Goal: Information Seeking & Learning: Learn about a topic

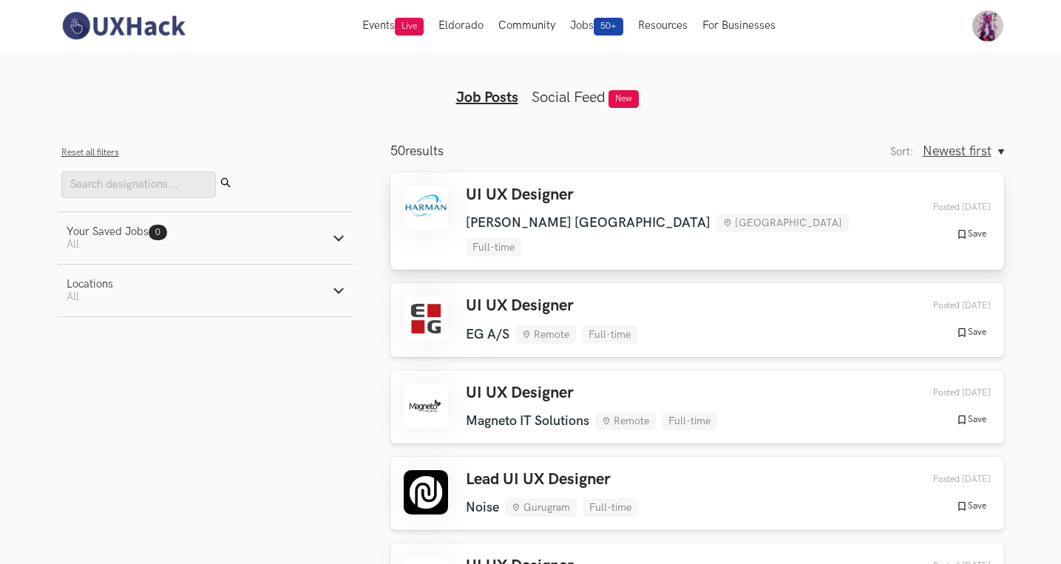
click at [726, 200] on div "UI UX Designer [PERSON_NAME] [GEOGRAPHIC_DATA] [GEOGRAPHIC_DATA] Full-time [PER…" at bounding box center [697, 221] width 587 height 71
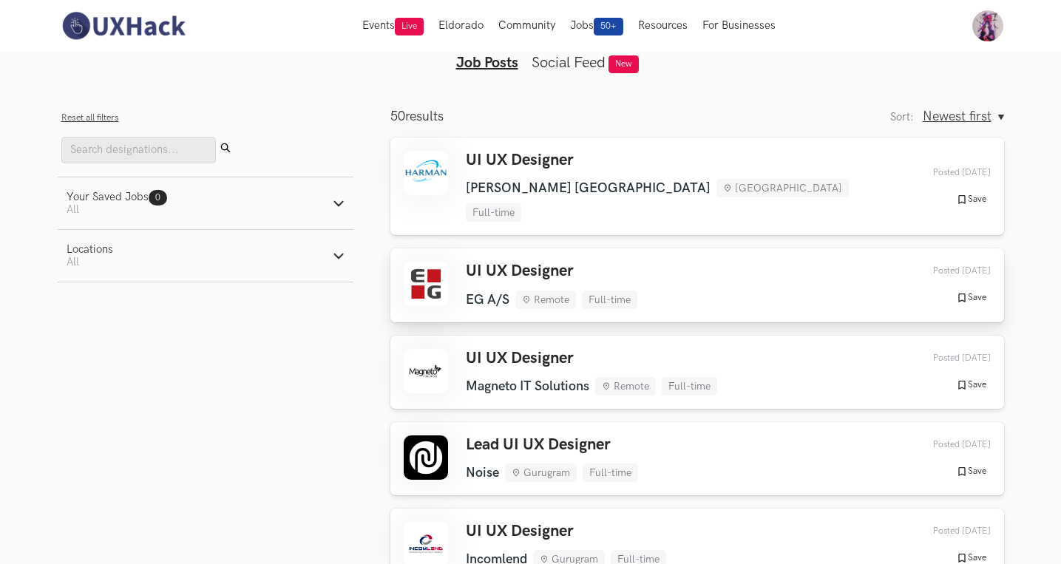
scroll to position [36, 0]
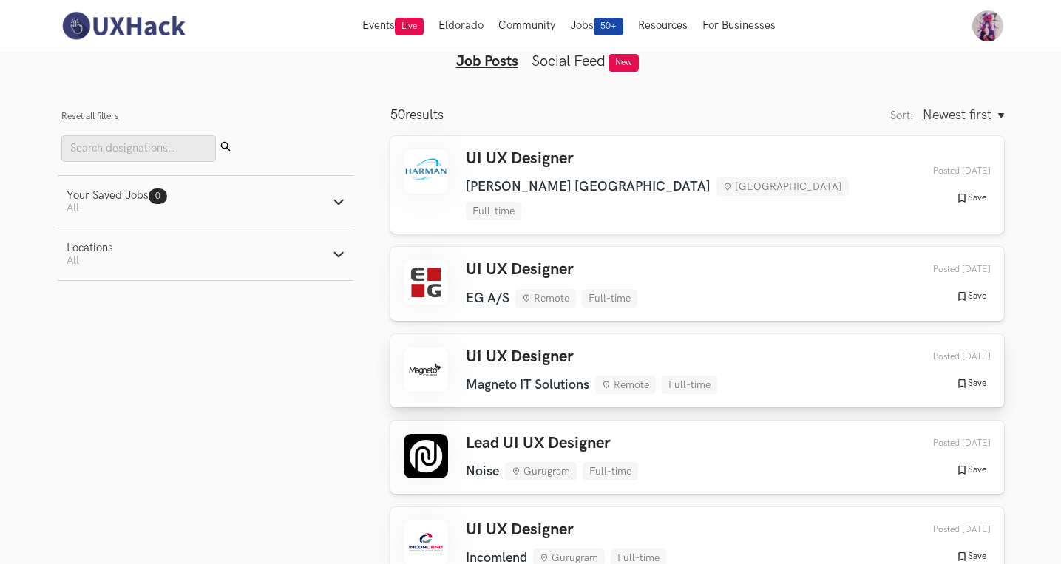
click at [776, 348] on div "UI UX Designer Magneto IT Solutions Remote Full-time Magneto IT Solutions Remot…" at bounding box center [697, 371] width 587 height 47
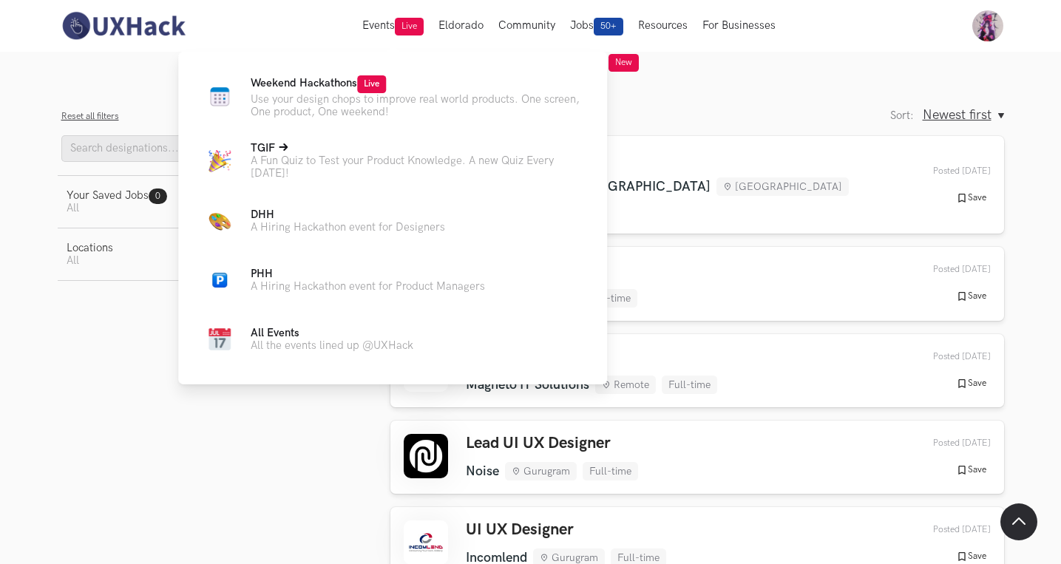
scroll to position [137, 0]
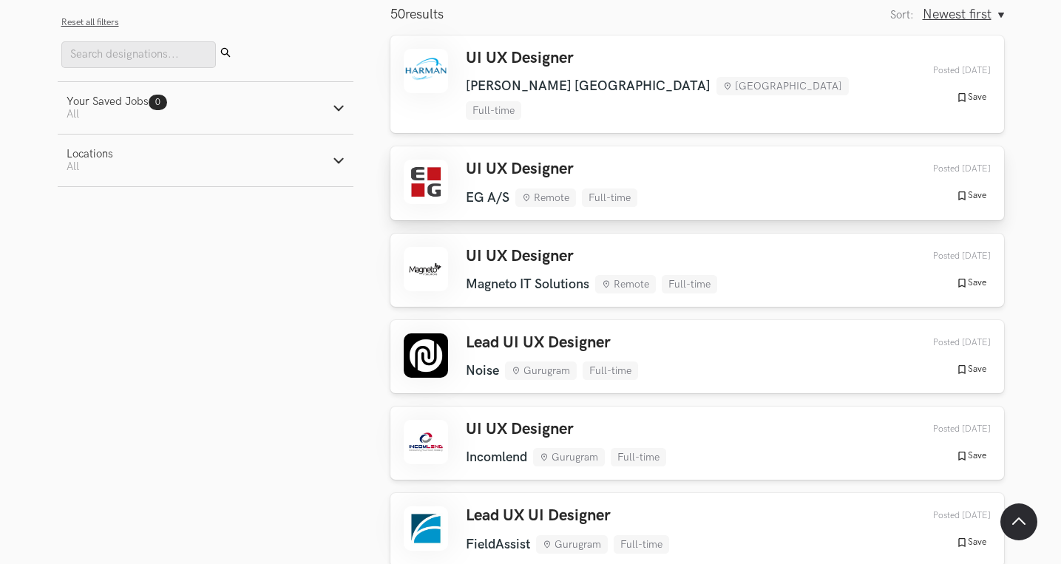
click at [666, 160] on div "UI UX Designer EG A/S Remote Full-time EG A/S Remote Full-time [DATE] Posted [D…" at bounding box center [697, 183] width 587 height 47
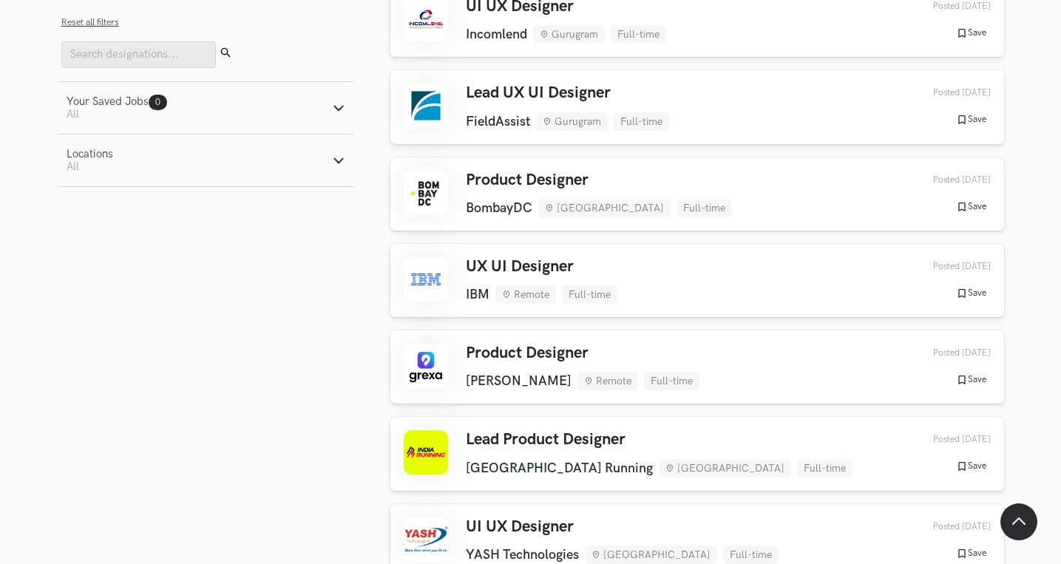
scroll to position [586, 0]
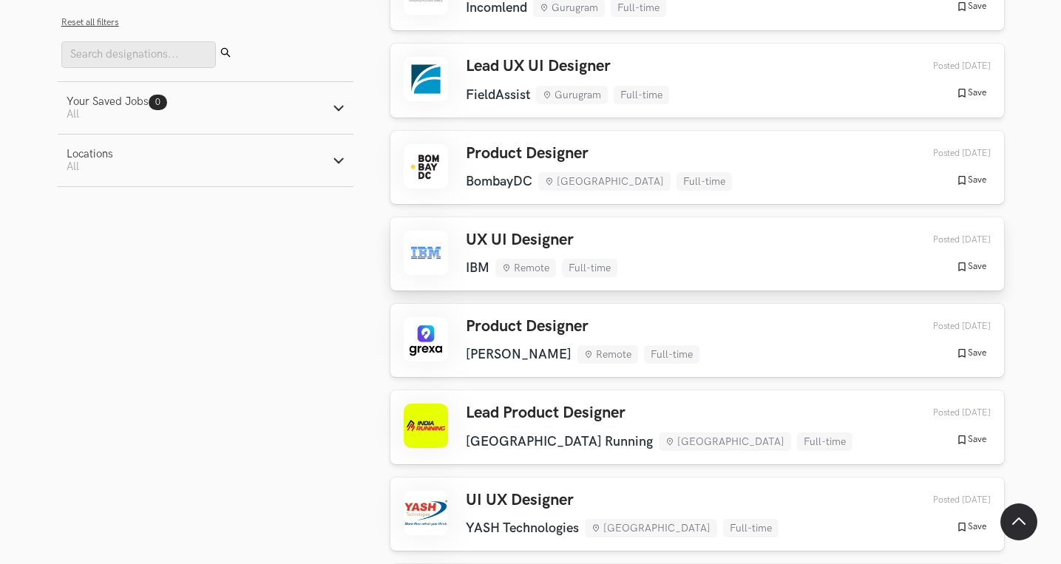
click at [678, 231] on div "UX UI Designer IBM Remote Full-time IBM Remote Full-time [DATE] Posted [DATE] S…" at bounding box center [697, 254] width 587 height 47
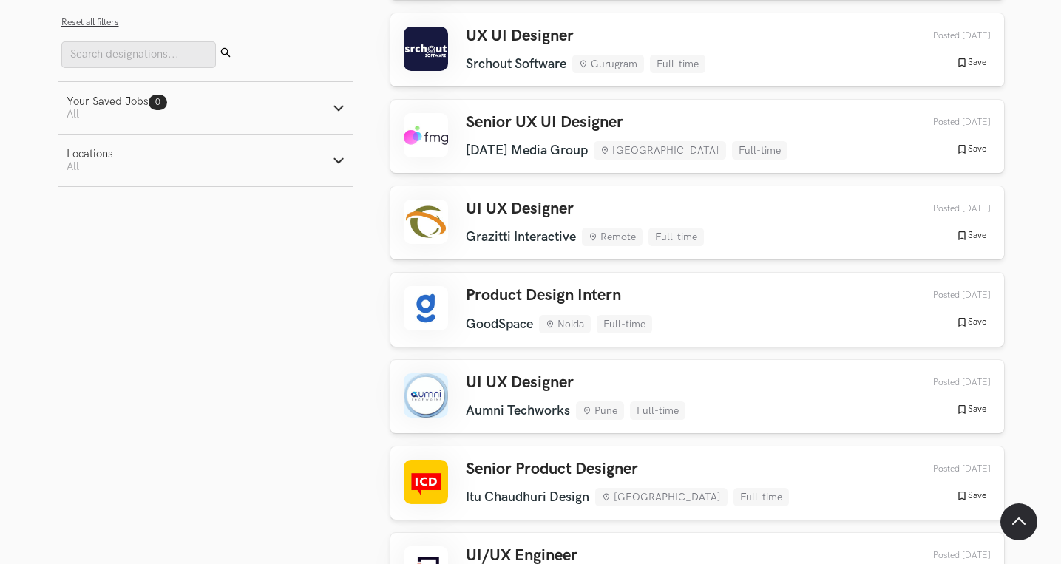
scroll to position [1751, 0]
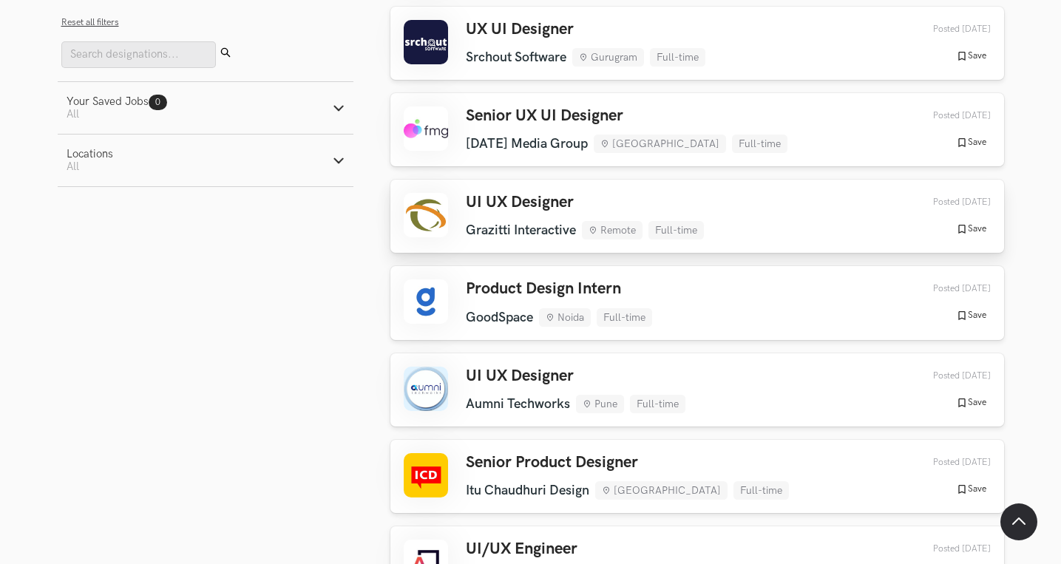
click at [596, 193] on div "UI UX Designer Grazitti Interactive Remote Full-time Grazitti Interactive Remot…" at bounding box center [585, 216] width 238 height 47
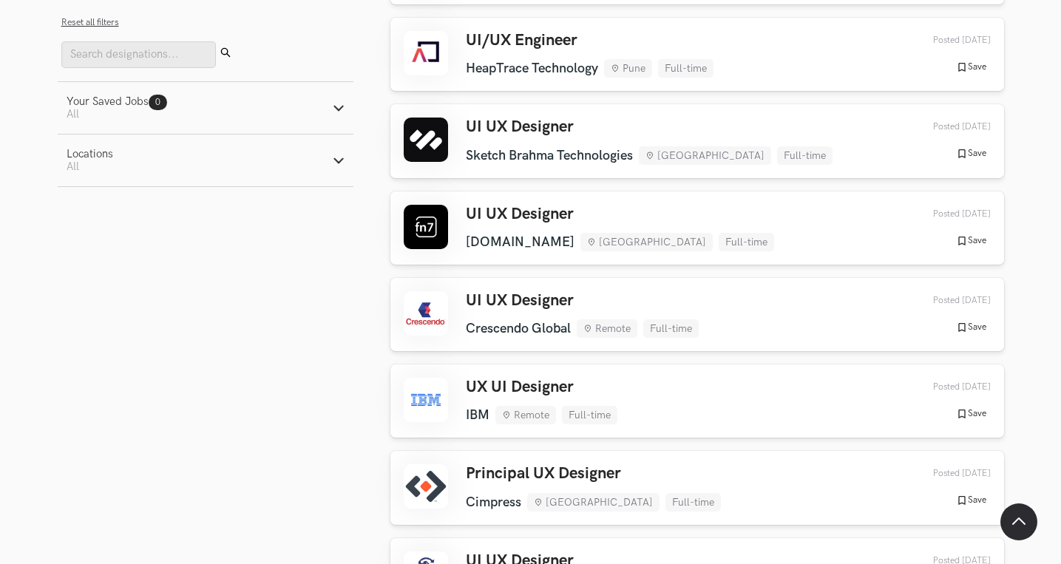
scroll to position [2259, 1]
click at [770, 379] on div "UX UI Designer IBM Remote Full-time IBM Remote Full-time [DATE] Posted [DATE] S…" at bounding box center [696, 402] width 587 height 47
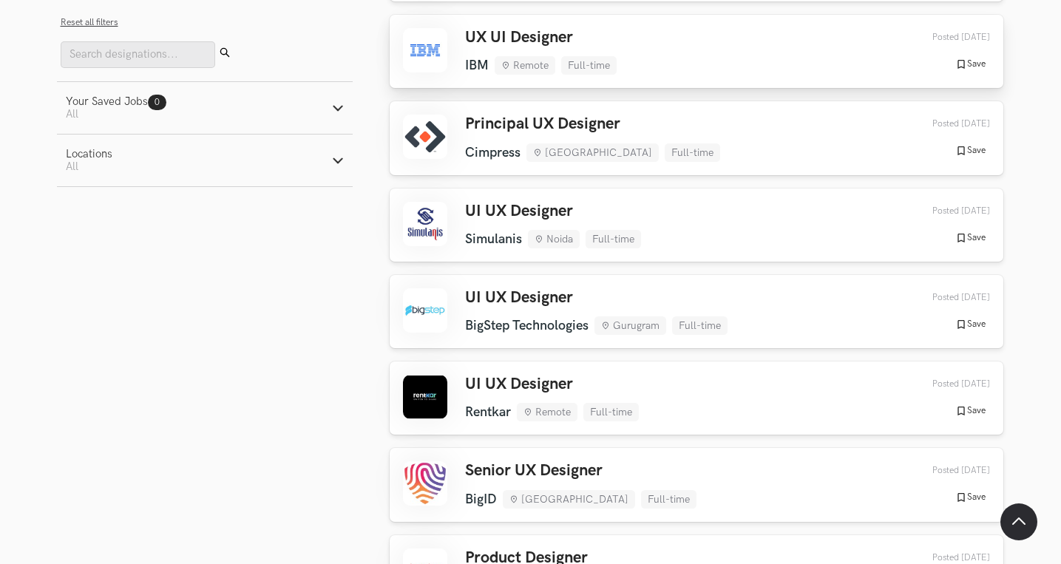
scroll to position [2608, 1]
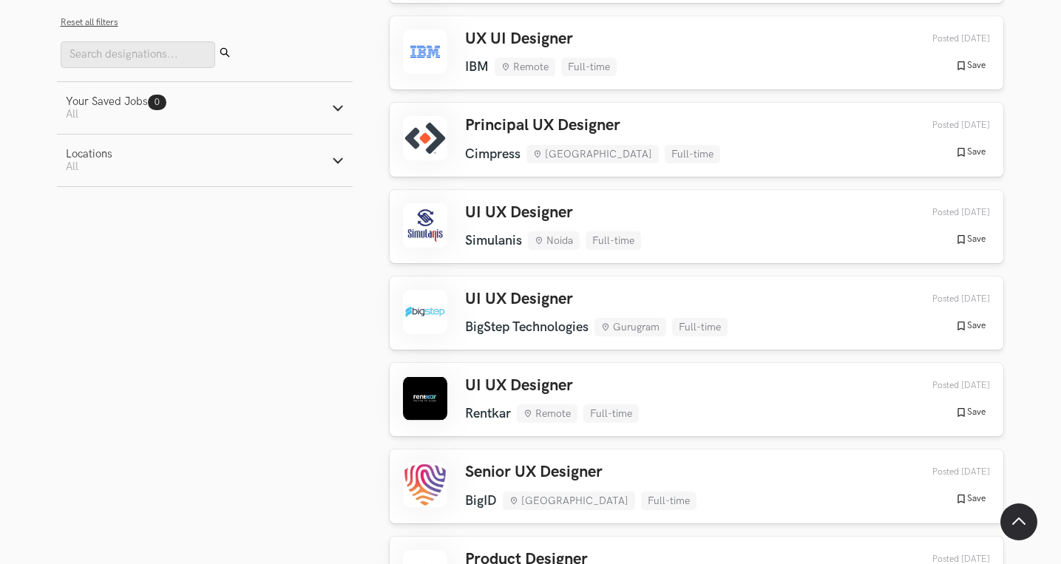
click at [332, 162] on icon "button" at bounding box center [338, 161] width 12 height 12
click at [98, 200] on label "Remote" at bounding box center [95, 199] width 58 height 16
click at [80, 200] on input "Remote" at bounding box center [73, 199] width 14 height 14
checkbox input "true"
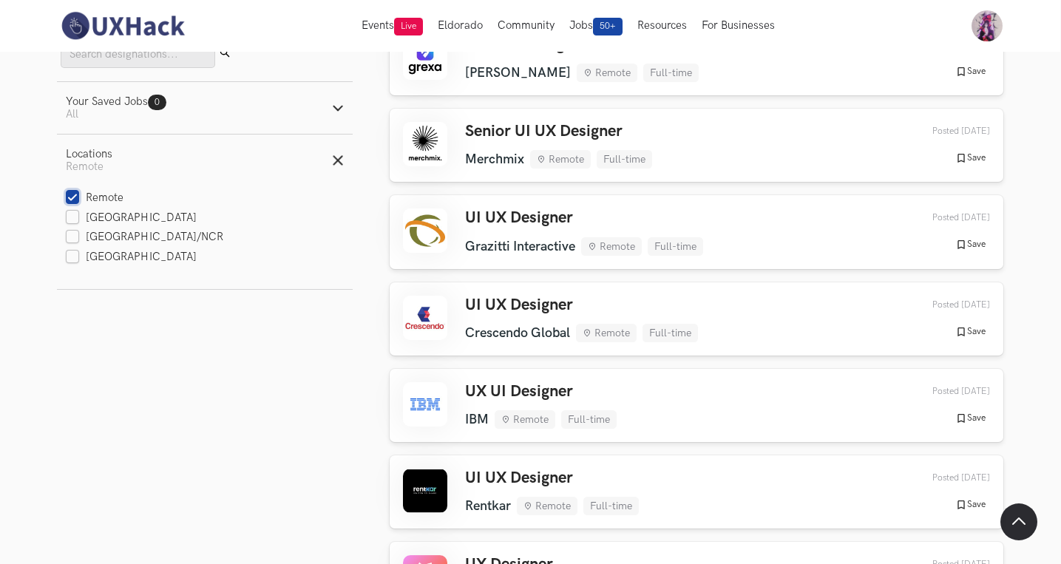
scroll to position [0, 1]
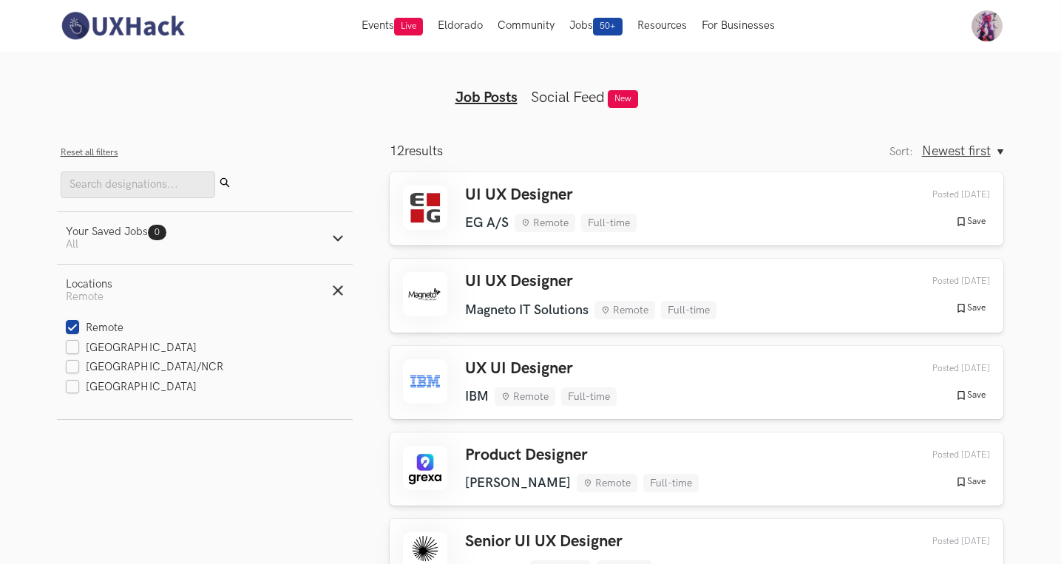
click at [244, 244] on button "Your Saved Jobs 0 Jobs Active filters: All" at bounding box center [205, 238] width 296 height 52
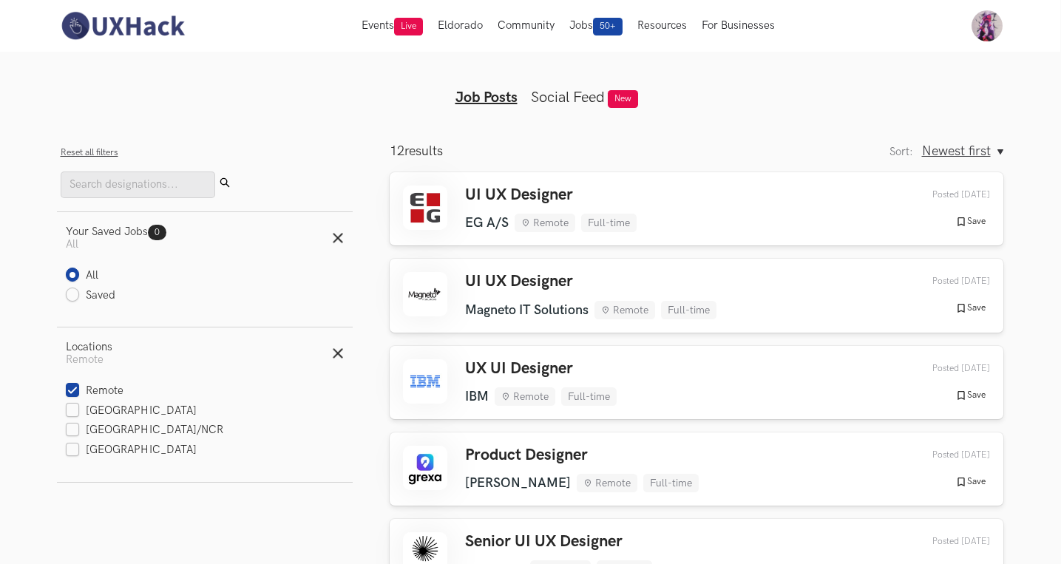
click at [244, 244] on button "Your Saved Jobs 0 Jobs Active filters: All" at bounding box center [205, 238] width 296 height 52
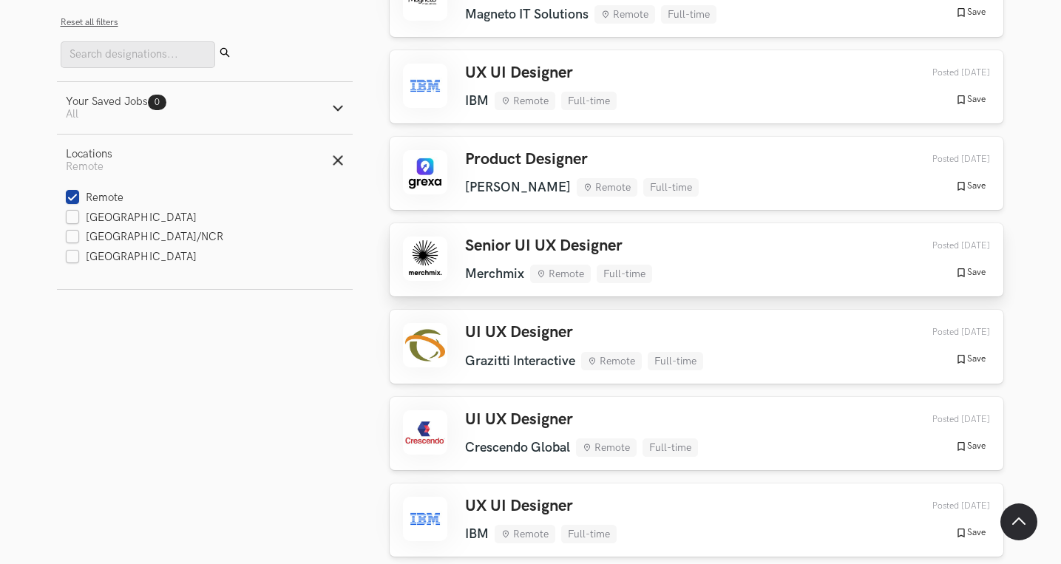
scroll to position [297, 1]
click at [660, 273] on div "Senior UI UX Designer Merchmix Remote Full-time Merchmix Remote Full-time [DATE…" at bounding box center [696, 258] width 587 height 47
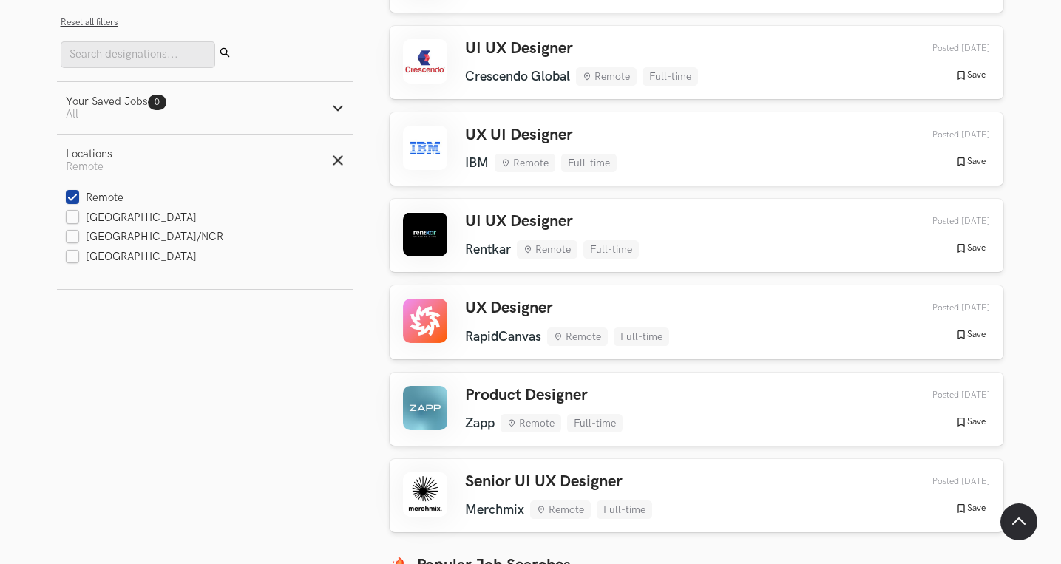
scroll to position [670, 1]
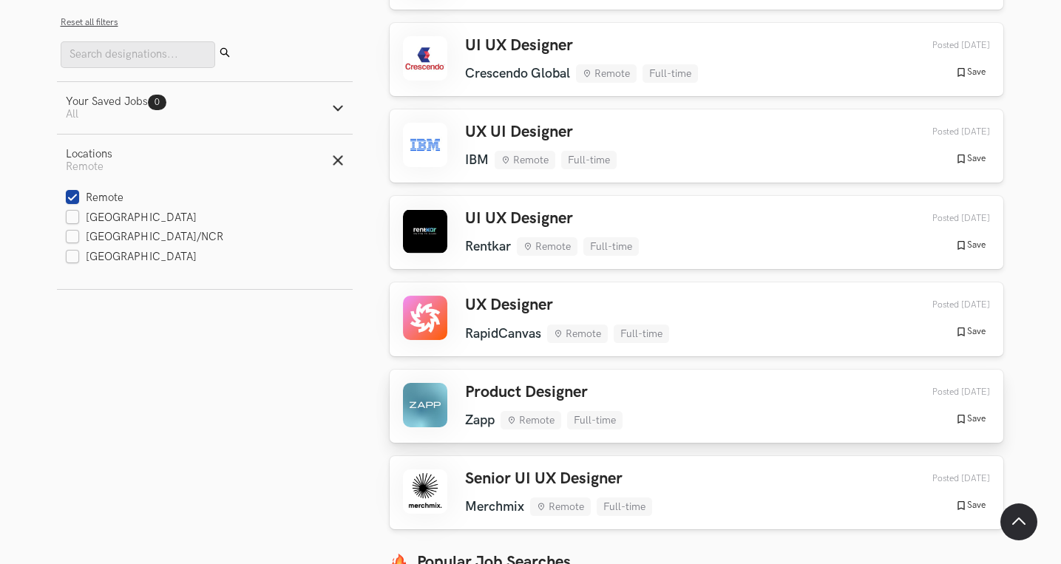
click at [597, 383] on h3 "Product Designer" at bounding box center [544, 392] width 158 height 19
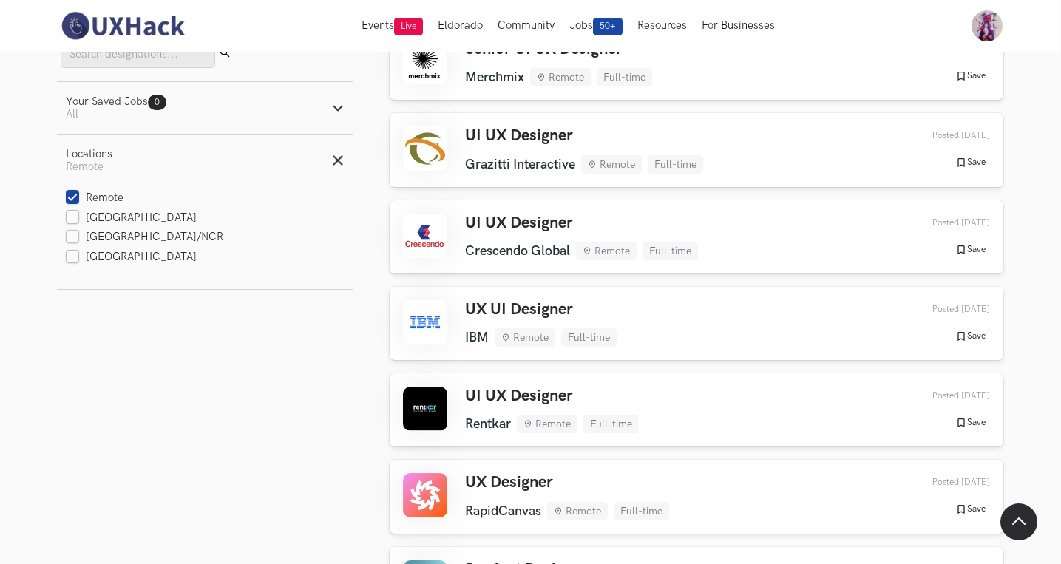
scroll to position [168, 1]
